Goal: Transaction & Acquisition: Purchase product/service

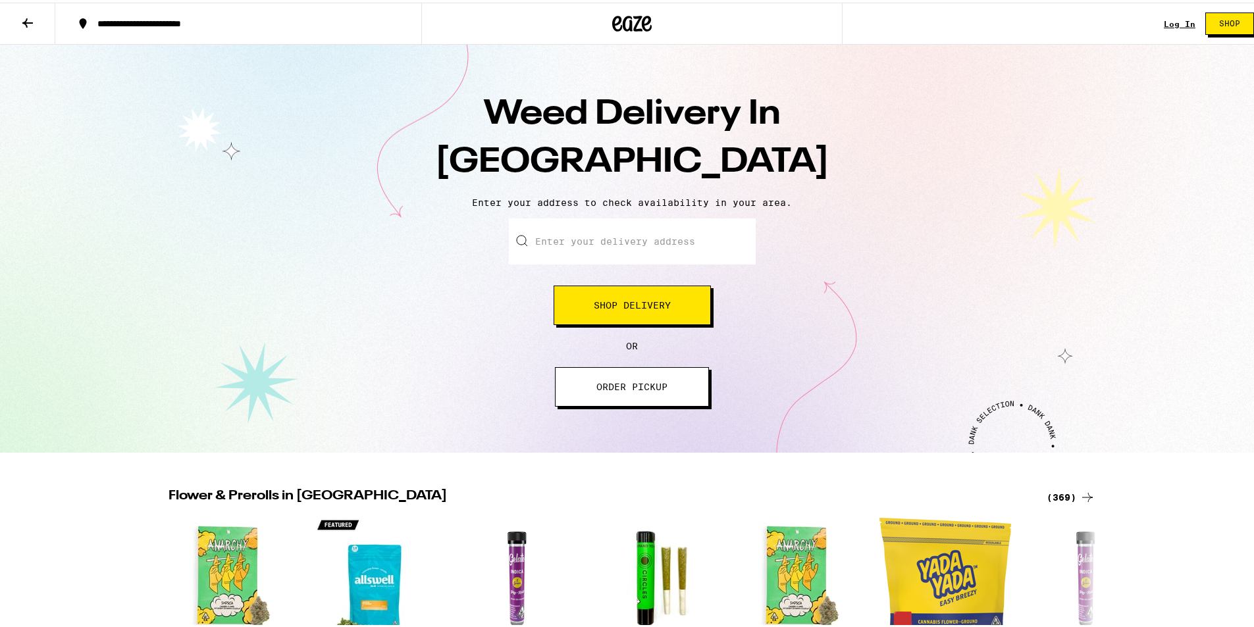
click at [673, 314] on button "Shop Delivery" at bounding box center [632, 302] width 157 height 39
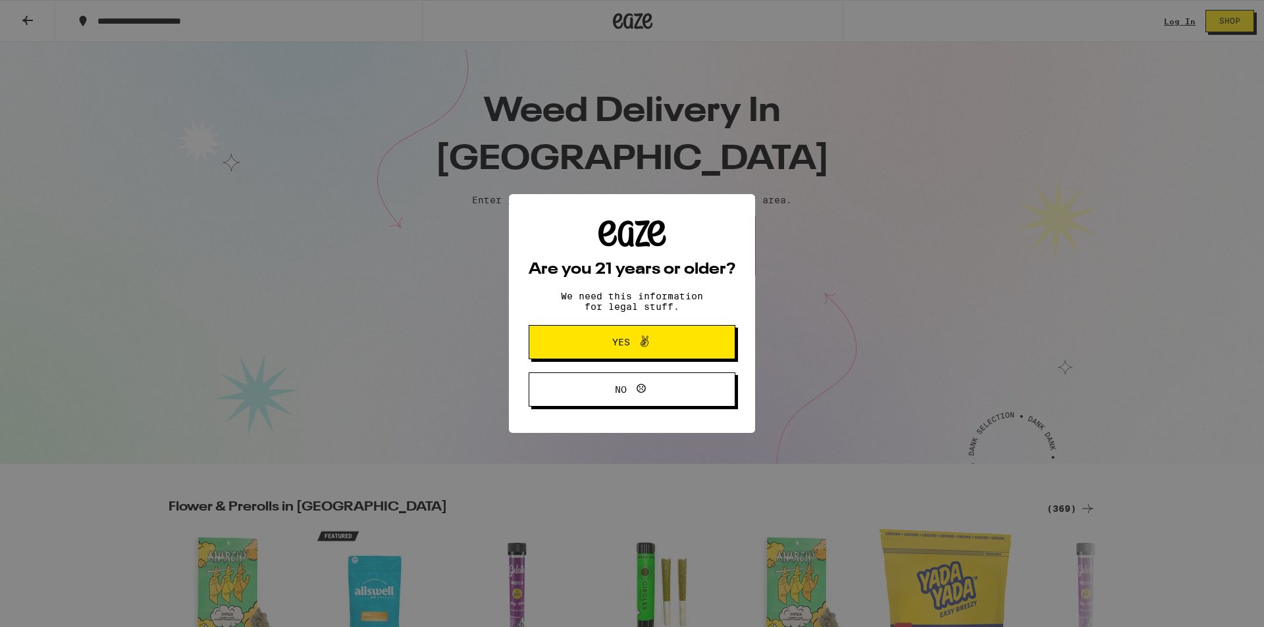
click at [666, 338] on span "Yes" at bounding box center [632, 342] width 100 height 17
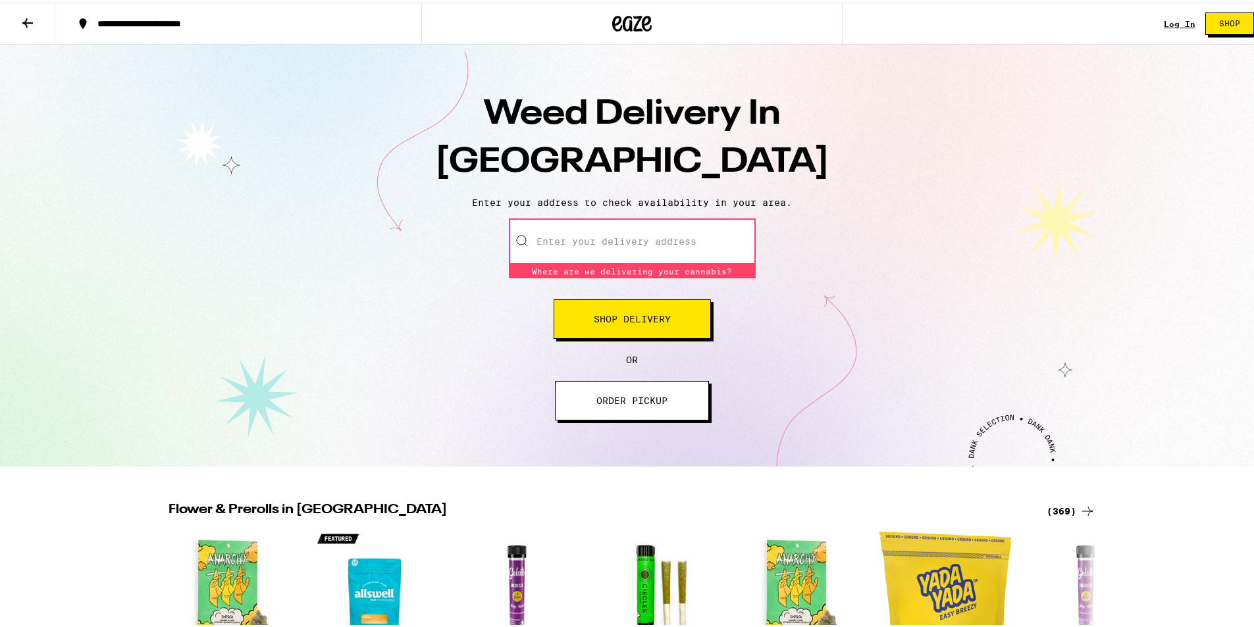
click at [677, 236] on input "Enter your delivery address" at bounding box center [632, 239] width 247 height 46
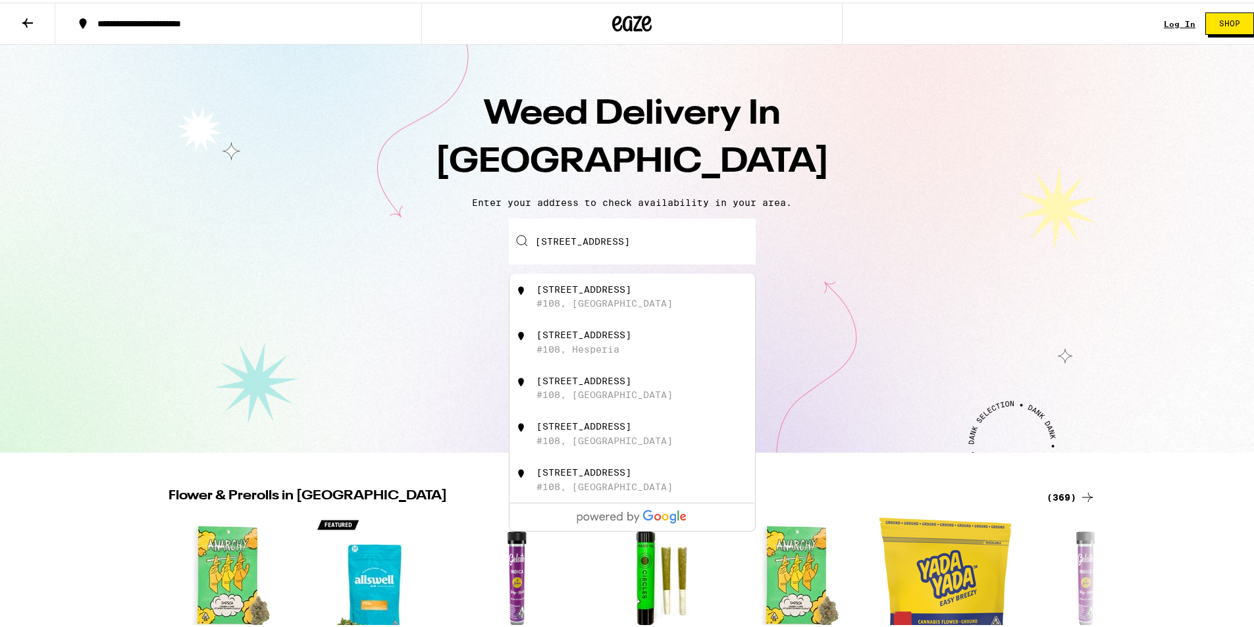
click at [645, 290] on div "[STREET_ADDRESS]" at bounding box center [653, 294] width 235 height 25
type input "[STREET_ADDRESS]"
